Goal: Task Accomplishment & Management: Complete application form

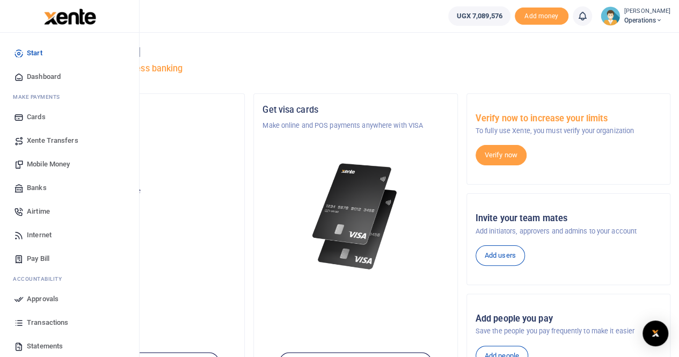
click at [39, 163] on span "Mobile Money" at bounding box center [48, 164] width 43 height 11
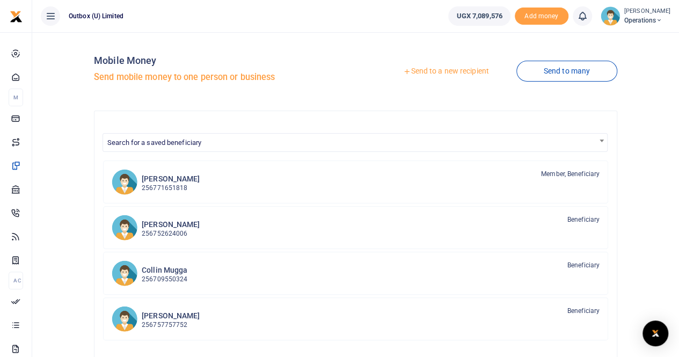
click at [425, 69] on link "Send to a new recipient" at bounding box center [446, 71] width 140 height 19
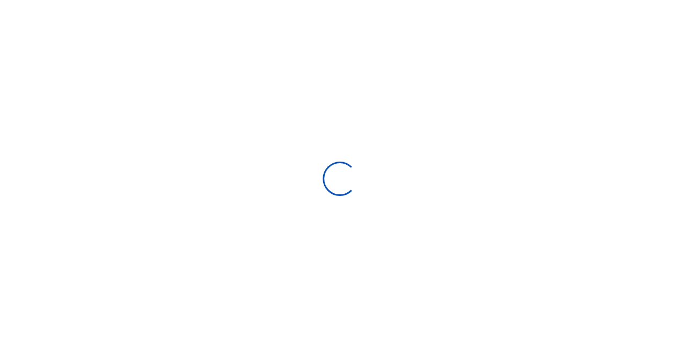
select select "Loading bundles"
select select
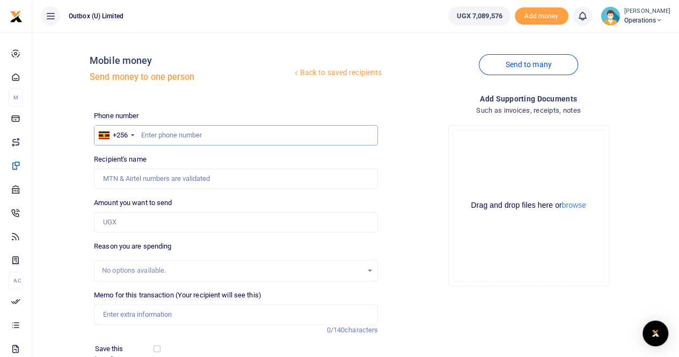
click at [171, 134] on input "text" at bounding box center [236, 135] width 284 height 20
paste input "762 801 233"
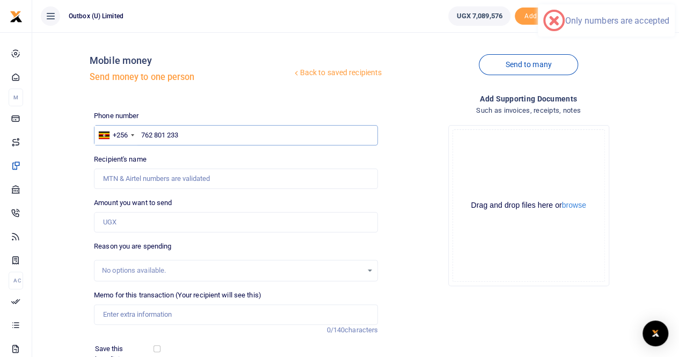
click at [168, 137] on input "762 801 233" at bounding box center [236, 135] width 284 height 20
type input "762801233"
type input "[PERSON_NAME]"
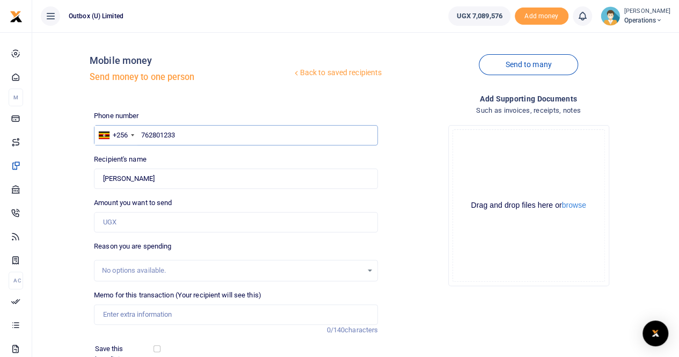
type input "762801233"
click at [131, 221] on input "Amount you want to send" at bounding box center [236, 222] width 284 height 20
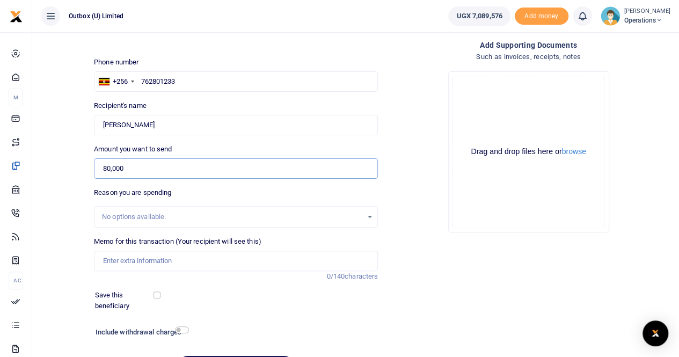
scroll to position [117, 0]
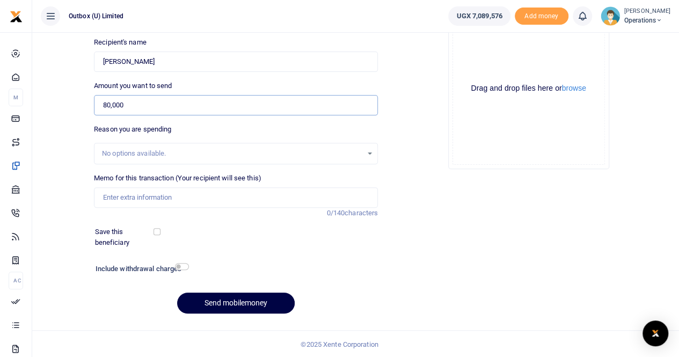
type input "80,000"
click at [148, 192] on input "Memo for this transaction (Your recipient will see this)" at bounding box center [236, 197] width 284 height 20
paste input "Logistical Support For The 10X Team at Trade Fair"
click at [101, 198] on input "Logistical Support For The 10X Team at Trade Fair" at bounding box center [236, 197] width 284 height 20
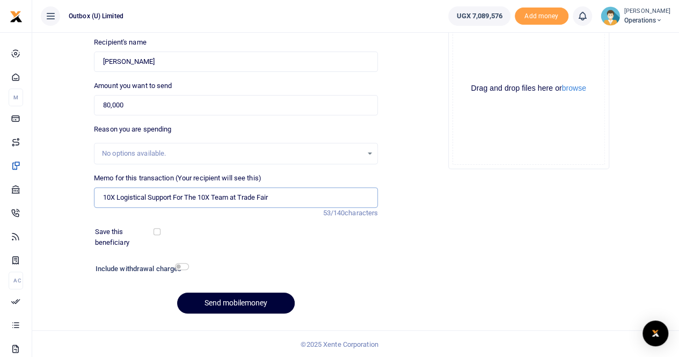
type input "10X Logistical Support For The 10X Team at Trade Fair"
click at [220, 304] on button "Send mobilemoney" at bounding box center [236, 303] width 118 height 21
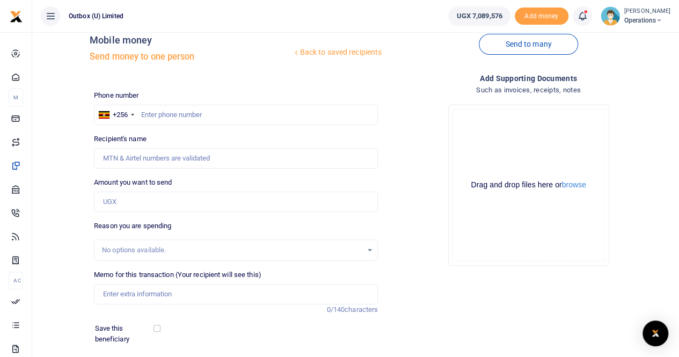
scroll to position [19, 0]
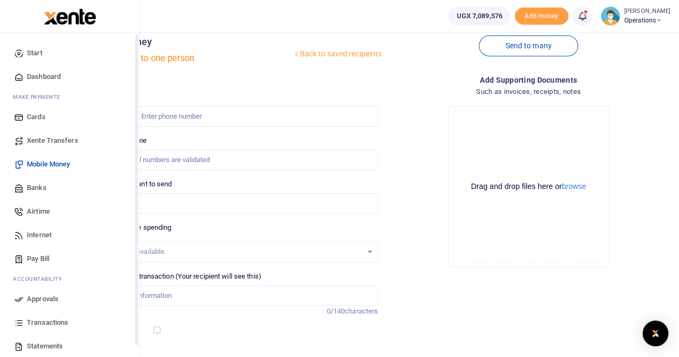
click at [54, 74] on span "Dashboard" at bounding box center [44, 76] width 34 height 11
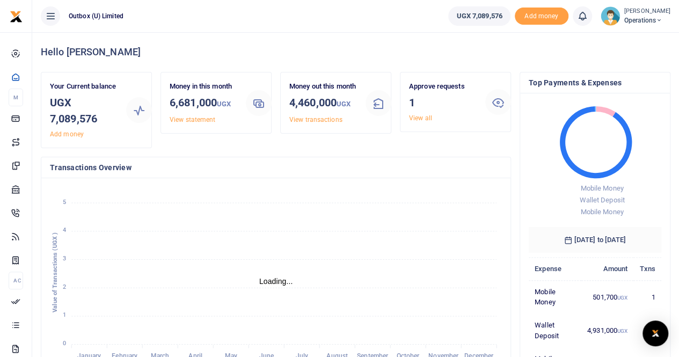
scroll to position [9, 9]
click at [419, 115] on link "View all" at bounding box center [420, 118] width 23 height 8
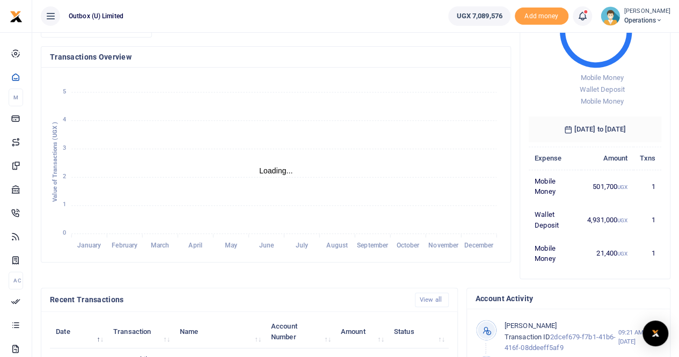
scroll to position [0, 0]
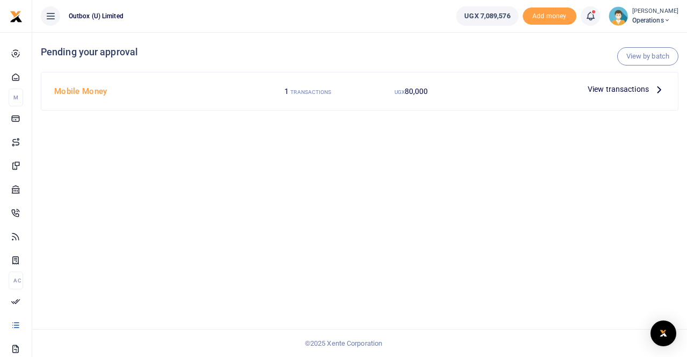
click at [622, 90] on span "View transactions" at bounding box center [618, 89] width 61 height 12
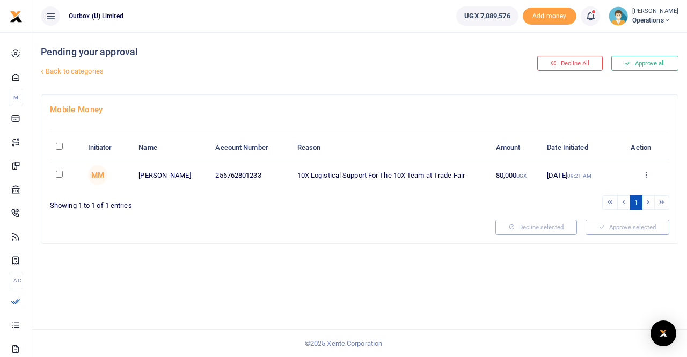
click at [59, 173] on input "checkbox" at bounding box center [59, 174] width 7 height 7
checkbox input "true"
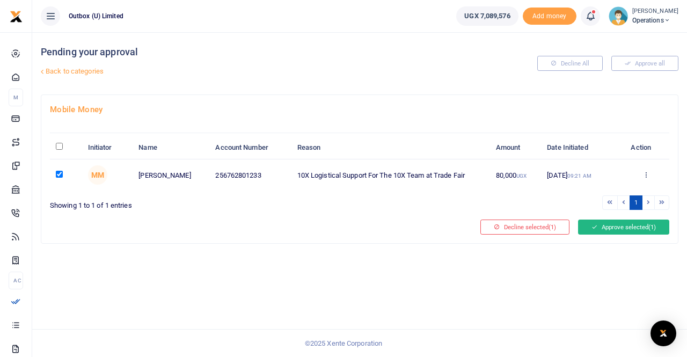
click at [621, 227] on button "Approve selected (1)" at bounding box center [623, 227] width 91 height 15
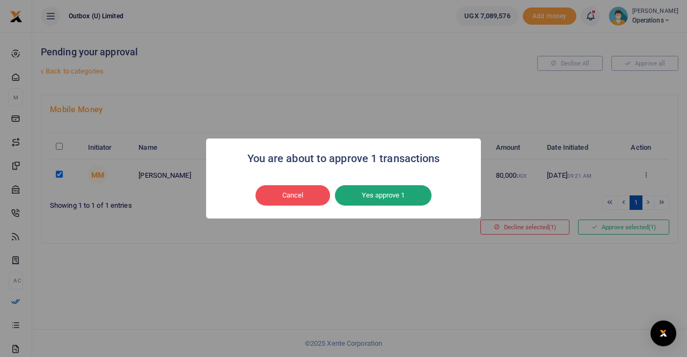
click at [387, 195] on button "Yes approve 1" at bounding box center [383, 195] width 97 height 20
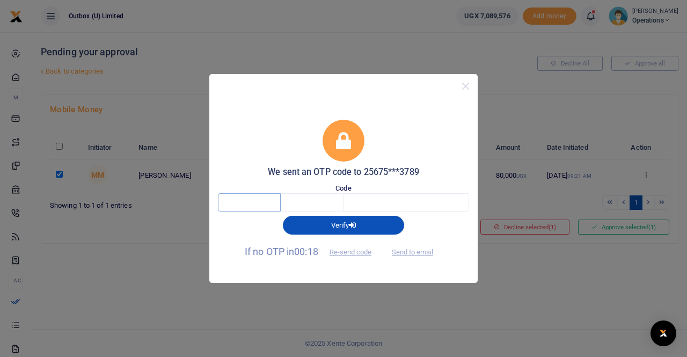
click at [235, 206] on input "text" at bounding box center [249, 202] width 63 height 18
type input "7"
type input "8"
type input "3"
type input "7"
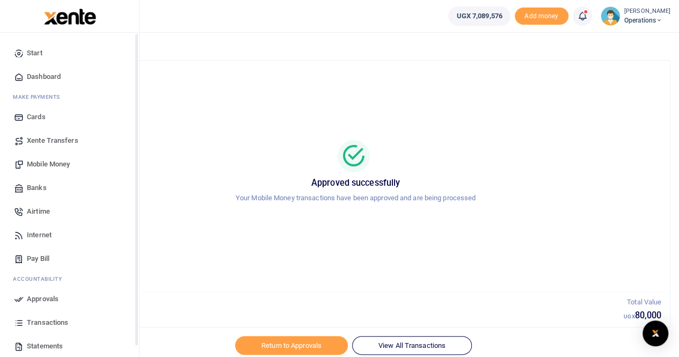
click at [50, 75] on span "Dashboard" at bounding box center [44, 76] width 34 height 11
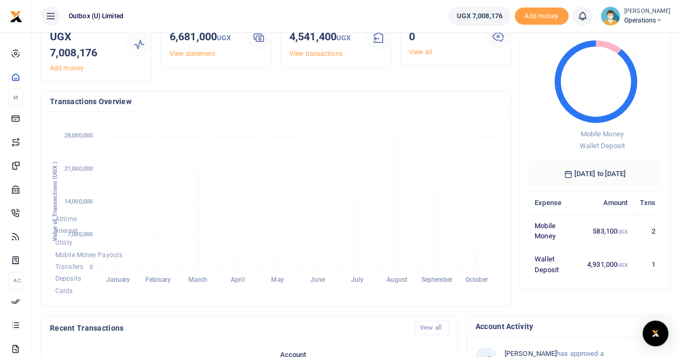
scroll to position [40, 0]
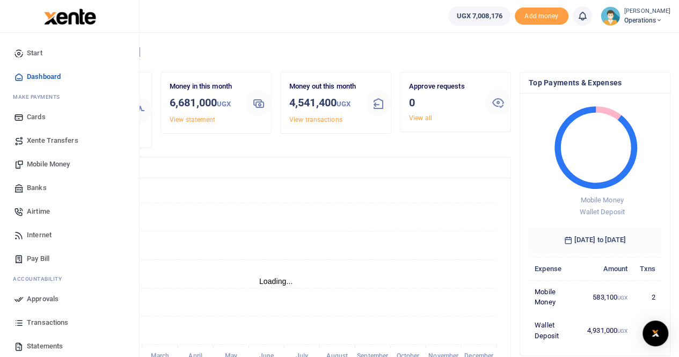
click at [41, 160] on span "Mobile Money" at bounding box center [48, 164] width 43 height 11
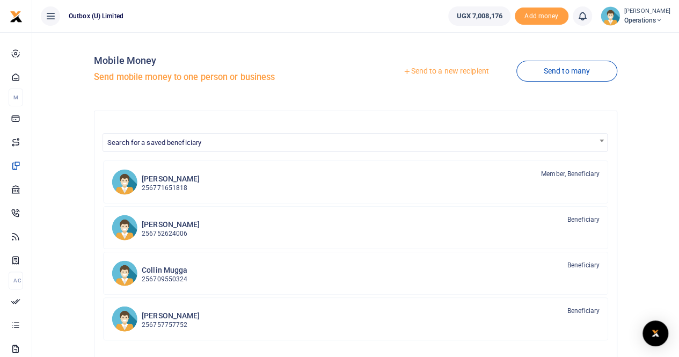
click at [443, 73] on link "Send to a new recipient" at bounding box center [446, 71] width 140 height 19
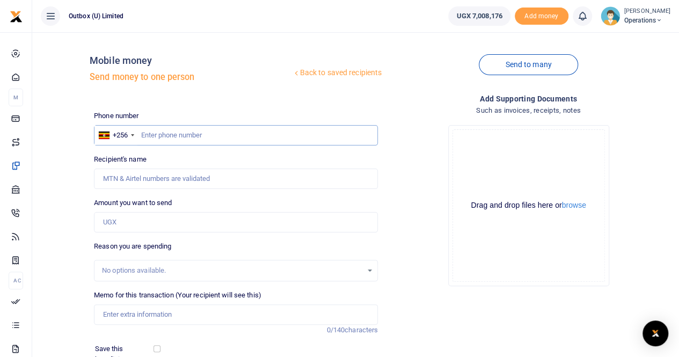
click at [156, 132] on input "text" at bounding box center [236, 135] width 284 height 20
paste input "0786 425 400"
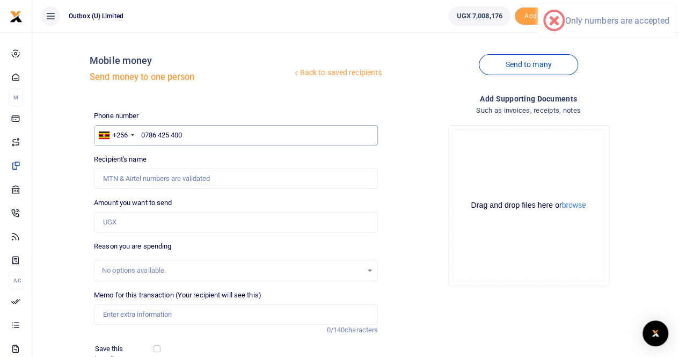
click at [169, 136] on input "0786 425 400" at bounding box center [236, 135] width 284 height 20
type input "0786425400"
type input "[PERSON_NAME]"
type input "0786425400"
click at [132, 221] on input "Amount you want to send" at bounding box center [236, 222] width 284 height 20
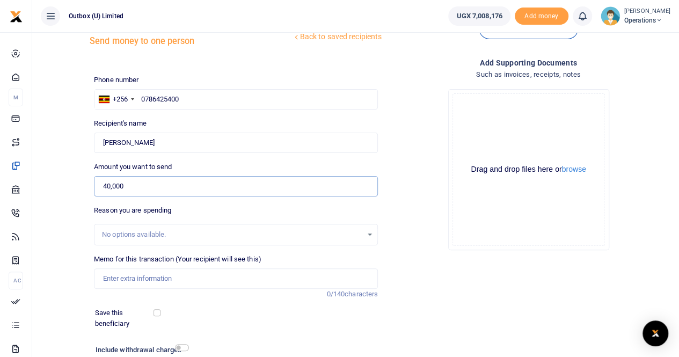
scroll to position [37, 0]
type input "40,000"
click at [121, 284] on input "Memo for this transaction (Your recipient will see this)" at bounding box center [236, 278] width 284 height 20
paste input "Logistical Support For The 10X Team at Trade Fair"
click at [100, 279] on input "Logistical Support For The 10X Team at Trade Fair" at bounding box center [236, 278] width 284 height 20
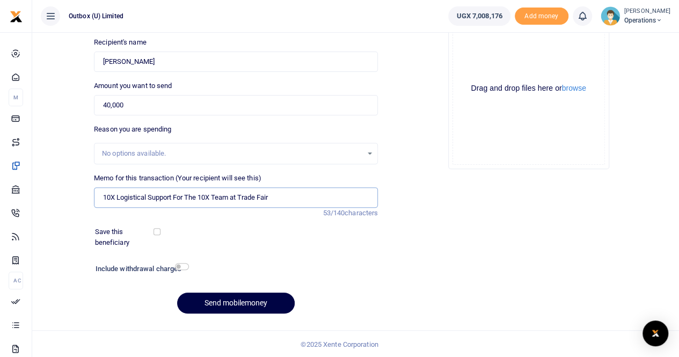
scroll to position [117, 0]
type input "10X Logistical Support For The 10X Team at Trade Fair"
click at [223, 300] on button "Send mobilemoney" at bounding box center [236, 303] width 118 height 21
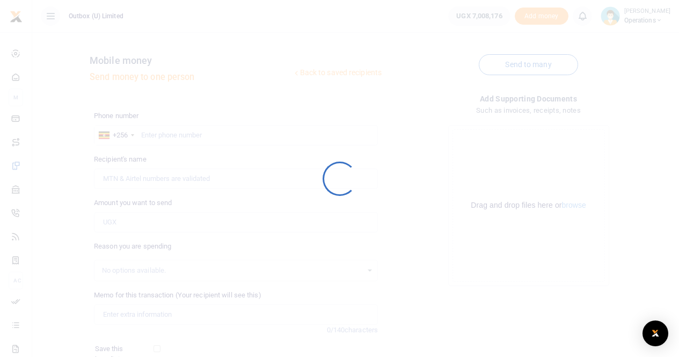
scroll to position [117, 0]
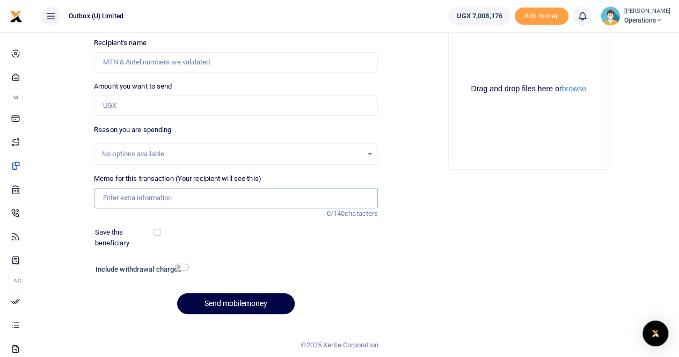
click at [212, 197] on input "Memo for this transaction (Your recipient will see this)" at bounding box center [236, 198] width 284 height 20
paste input "Logistical Support For The 10X Team at Trade Fair"
click at [102, 196] on input "Logistical Support For The 10X Team at Trade Fair" at bounding box center [236, 198] width 284 height 20
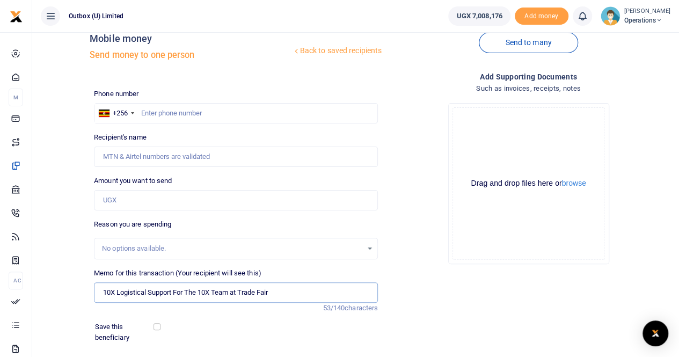
scroll to position [21, 0]
type input "10X Logistical Support For The 10X Team at Trade Fair"
click at [143, 114] on input "text" at bounding box center [236, 114] width 284 height 20
paste input "0785 777 977"
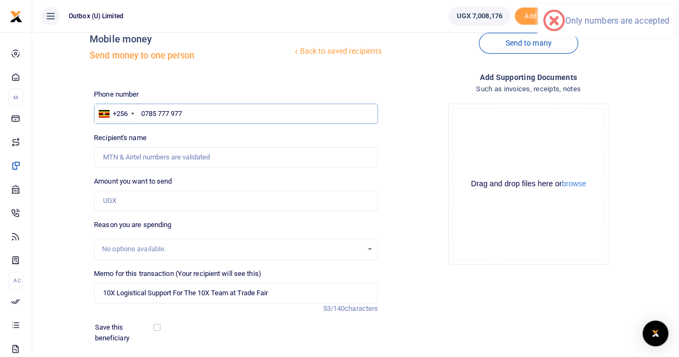
click at [156, 112] on input "0785 777 977" at bounding box center [236, 114] width 284 height 20
type input "0785777977"
type input "Rahmah Nampala"
type input "0785777977"
click at [113, 202] on input "Amount you want to send" at bounding box center [236, 201] width 284 height 20
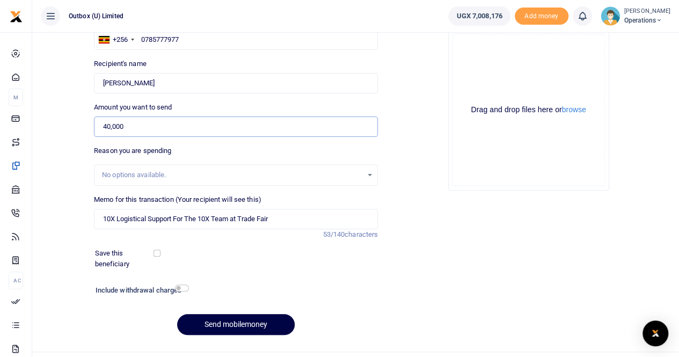
scroll to position [117, 0]
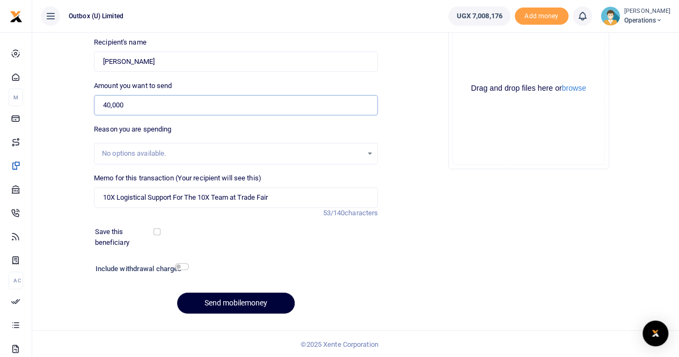
type input "40,000"
click at [222, 296] on button "Send mobilemoney" at bounding box center [236, 303] width 118 height 21
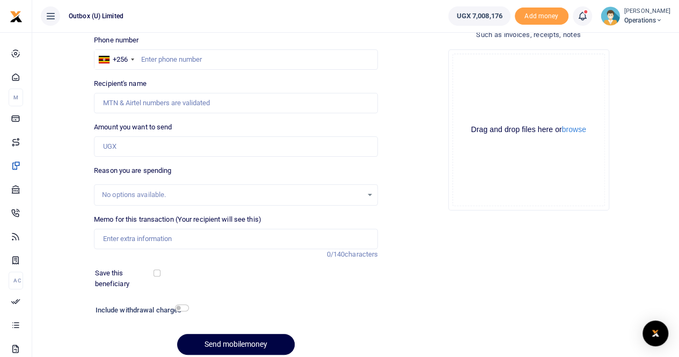
scroll to position [66, 0]
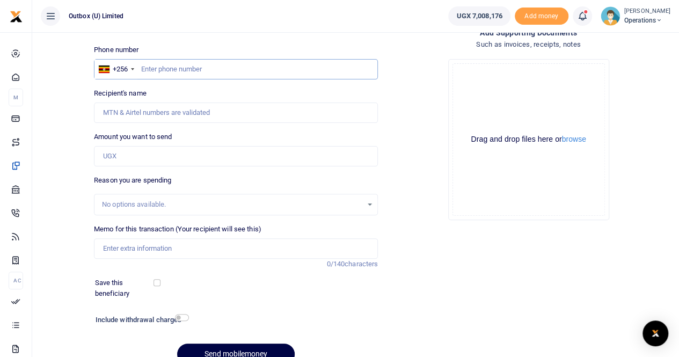
click at [159, 70] on input "text" at bounding box center [236, 69] width 284 height 20
paste input "0706 288 347"
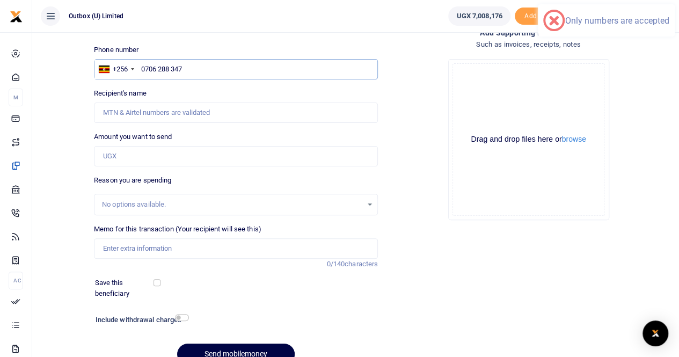
click at [156, 68] on input "0706 288 347" at bounding box center [236, 69] width 284 height 20
type input "0706288347"
type input "[PERSON_NAME]"
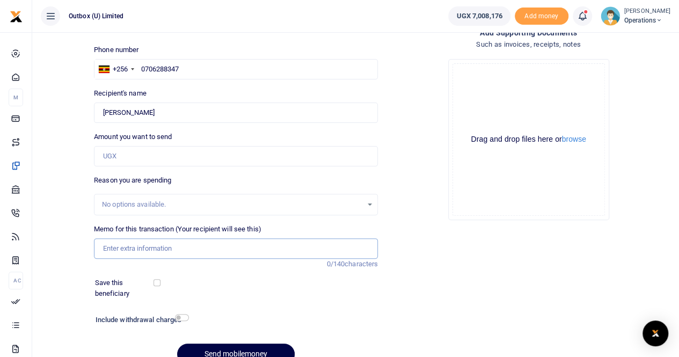
click at [139, 250] on input "Memo for this transaction (Your recipient will see this)" at bounding box center [236, 248] width 284 height 20
paste input "Logistical Support For The 10X Team at Trade Fair"
type input "10X Logistical Support For The 10X Team at Trade Fair"
click at [134, 154] on input "Amount you want to send" at bounding box center [236, 156] width 284 height 20
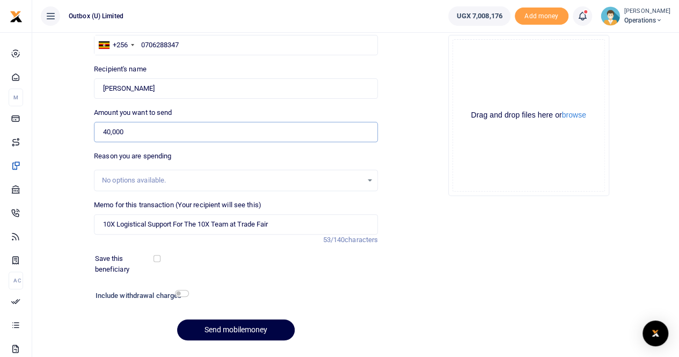
scroll to position [117, 0]
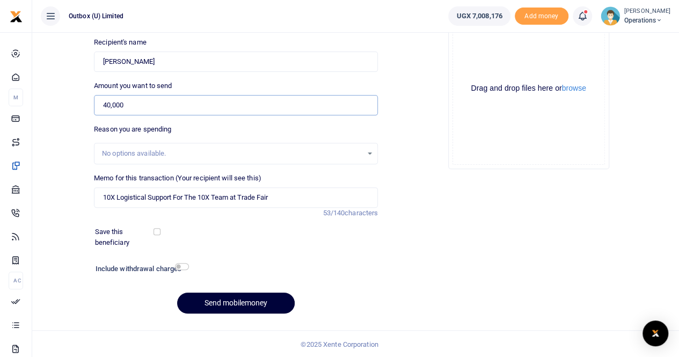
type input "40,000"
click at [242, 302] on button "Send mobilemoney" at bounding box center [236, 303] width 118 height 21
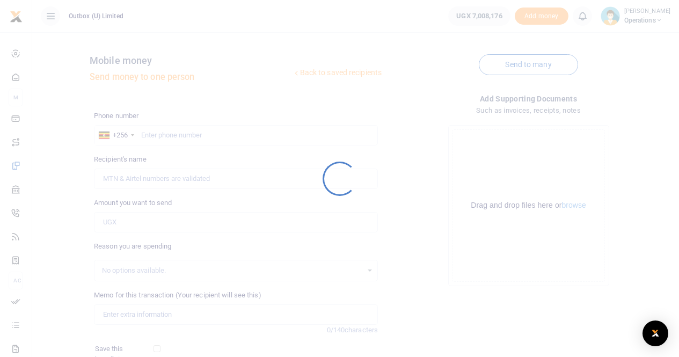
scroll to position [117, 0]
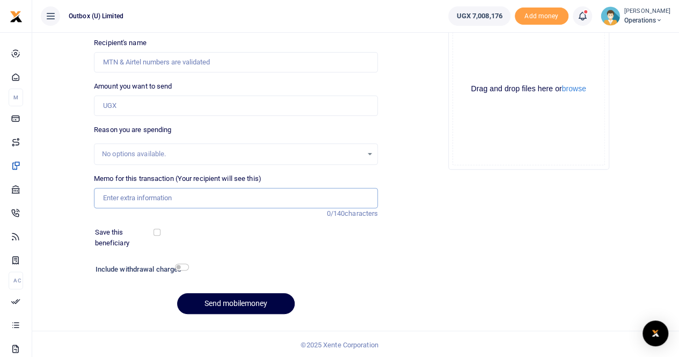
click at [155, 200] on input "Memo for this transaction (Your recipient will see this)" at bounding box center [236, 198] width 284 height 20
paste input "Logistical Support For The 10X Team at Trade Fair"
type input "10X Logistical Support For The 10X Team at Trade Fair"
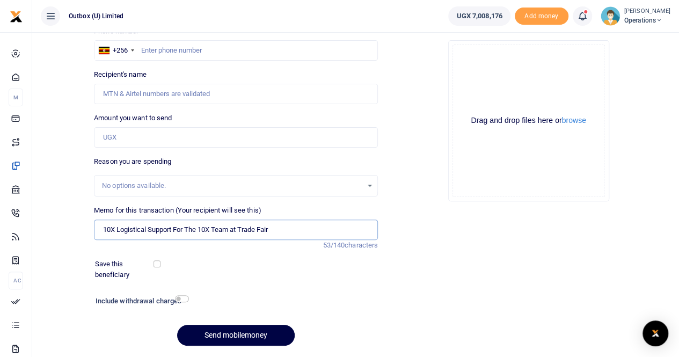
scroll to position [79, 0]
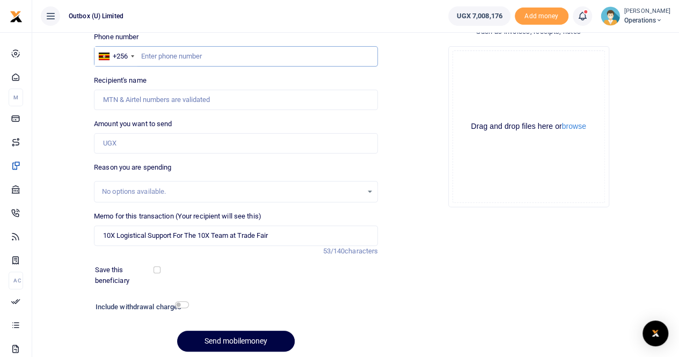
click at [164, 54] on input "text" at bounding box center [236, 56] width 284 height 20
paste input "783 717 973"
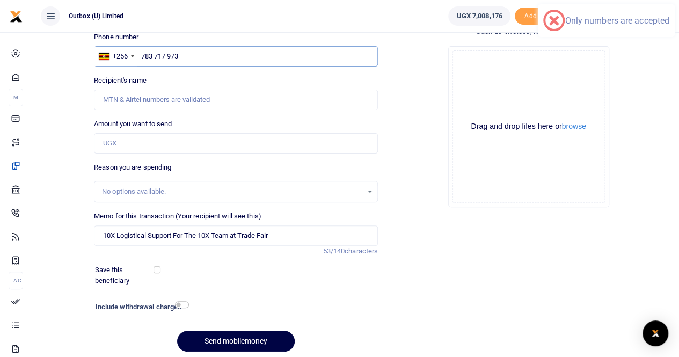
click at [150, 55] on input "783 717 973" at bounding box center [236, 56] width 284 height 20
type input "783717973"
type input "[PERSON_NAME] Patience Magezi"
type input "783717973"
click at [128, 147] on input "Amount you want to send" at bounding box center [236, 143] width 284 height 20
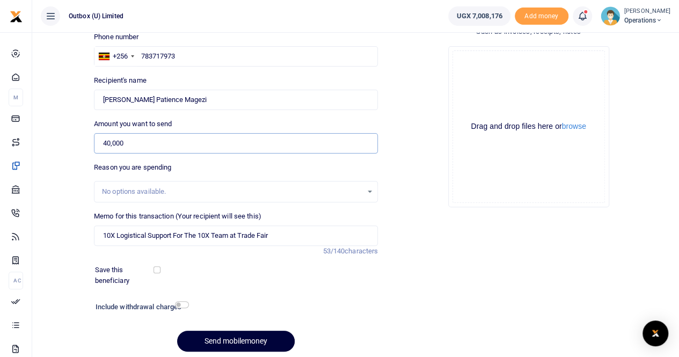
type input "40,000"
click at [236, 340] on button "Send mobilemoney" at bounding box center [236, 341] width 118 height 21
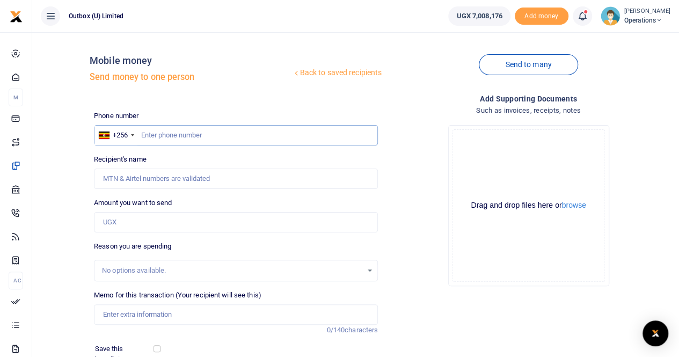
click at [215, 137] on input "text" at bounding box center [236, 135] width 284 height 20
paste input "0704 984 636"
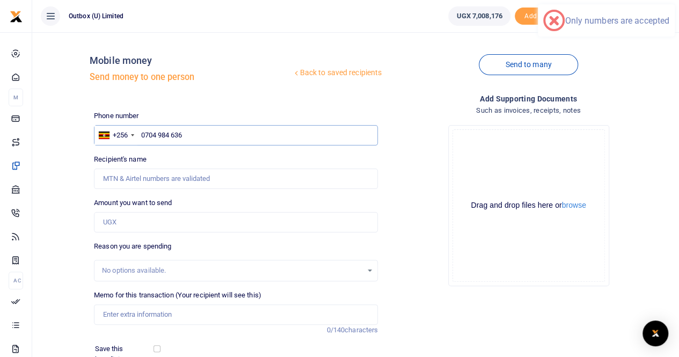
click at [170, 134] on input "0704 984 636" at bounding box center [236, 135] width 284 height 20
type input "0704984636"
click at [113, 226] on input "Amount you want to send" at bounding box center [236, 222] width 284 height 20
type input "400"
type input "[PERSON_NAME]"
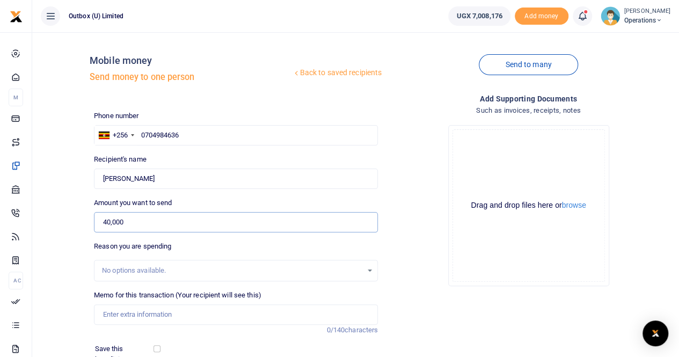
type input "40,000"
click at [125, 313] on input "Memo for this transaction (Your recipient will see this)" at bounding box center [236, 314] width 284 height 20
paste input "Logistical Support For The 10X Team at Trade Fair"
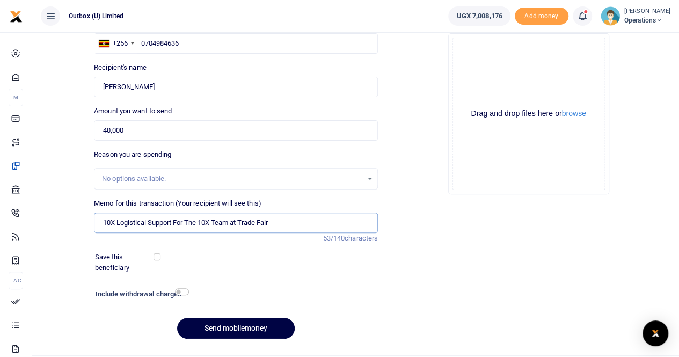
scroll to position [97, 0]
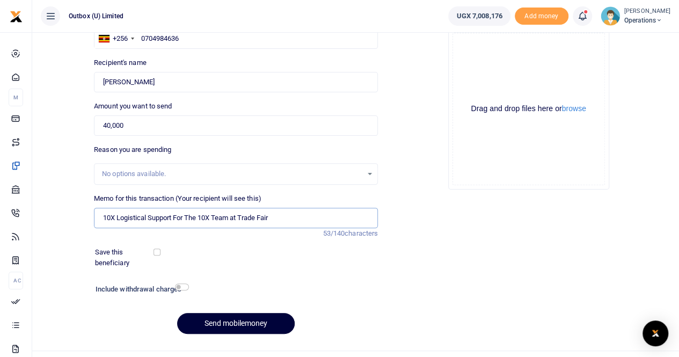
type input "10X Logistical Support For The 10X Team at Trade Fair"
click at [229, 322] on button "Send mobilemoney" at bounding box center [236, 323] width 118 height 21
click at [161, 39] on input "0704984636" at bounding box center [236, 38] width 284 height 20
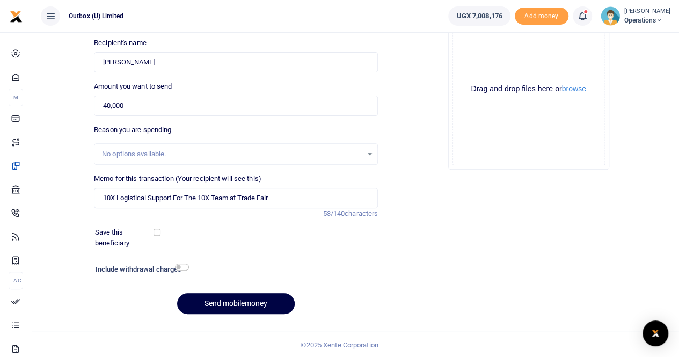
scroll to position [117, 0]
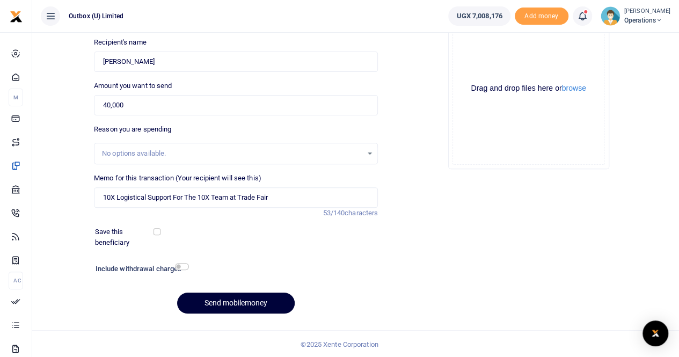
type input "704984636"
click at [209, 299] on button "Send mobilemoney" at bounding box center [236, 303] width 118 height 21
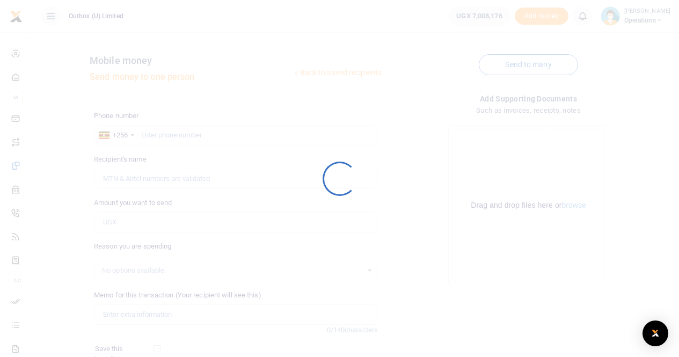
scroll to position [117, 0]
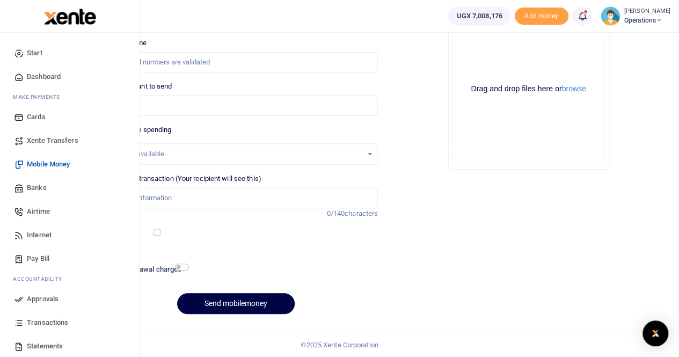
click at [38, 77] on span "Dashboard" at bounding box center [44, 76] width 34 height 11
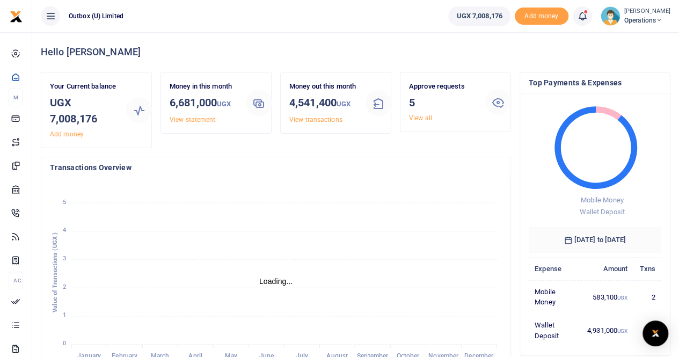
scroll to position [9, 9]
click at [421, 119] on link "View all" at bounding box center [420, 118] width 23 height 8
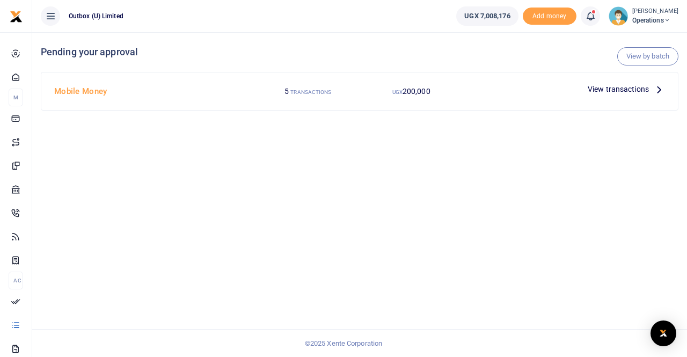
click at [607, 89] on span "View transactions" at bounding box center [618, 89] width 61 height 12
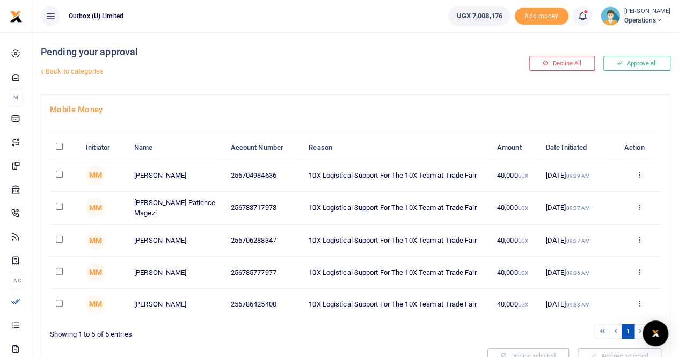
click at [60, 145] on input "\a \a : activate to sort column descending" at bounding box center [59, 146] width 7 height 7
checkbox input "true"
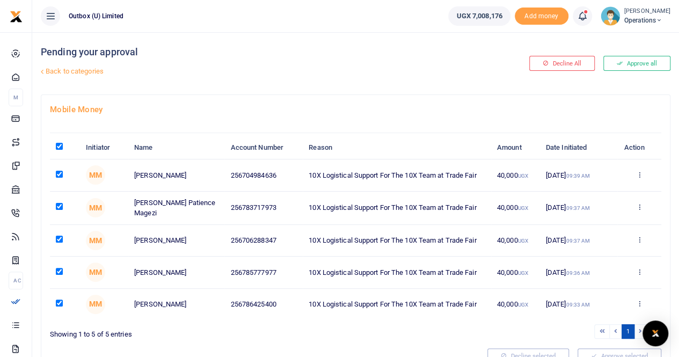
checkbox input "true"
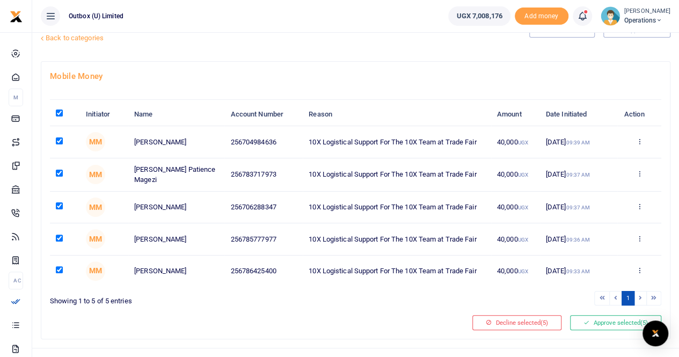
scroll to position [48, 0]
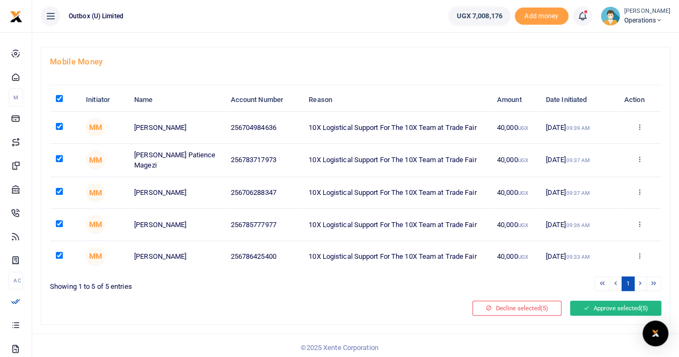
click at [609, 307] on button "Approve selected (5)" at bounding box center [615, 308] width 91 height 15
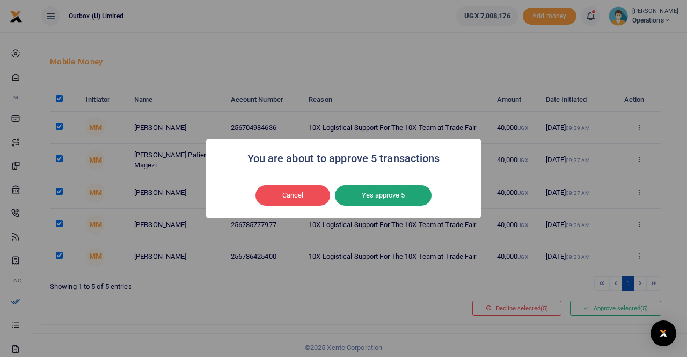
click at [398, 194] on button "Yes approve 5" at bounding box center [383, 195] width 97 height 20
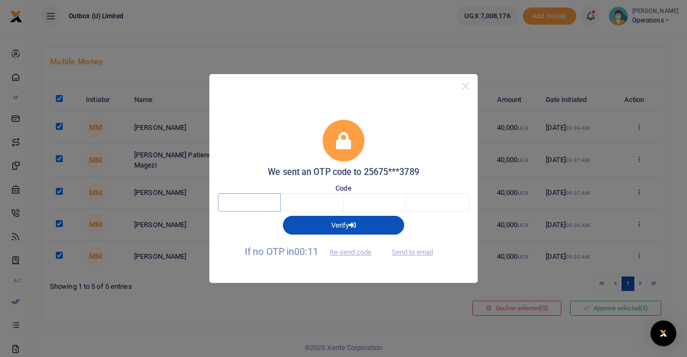
click at [251, 203] on input "text" at bounding box center [249, 202] width 63 height 18
type input "7"
type input "6"
type input "1"
type input "7"
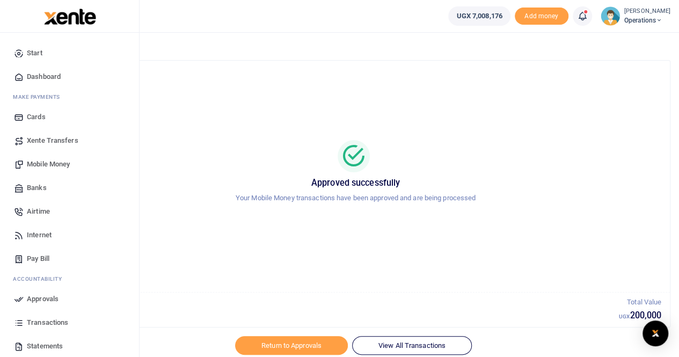
click at [34, 77] on span "Dashboard" at bounding box center [44, 76] width 34 height 11
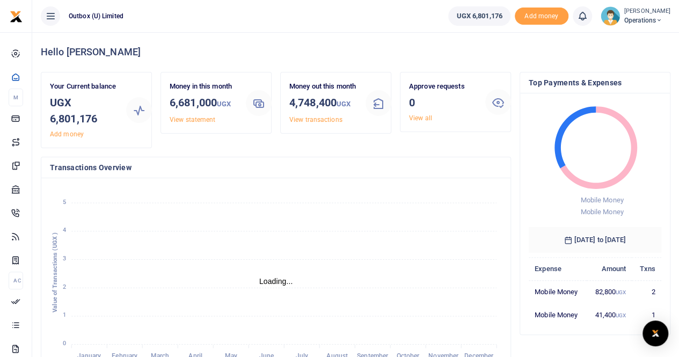
click at [640, 22] on span "Operations" at bounding box center [647, 21] width 46 height 10
click at [623, 78] on link "Logout" at bounding box center [621, 78] width 85 height 15
